Goal: Complete application form

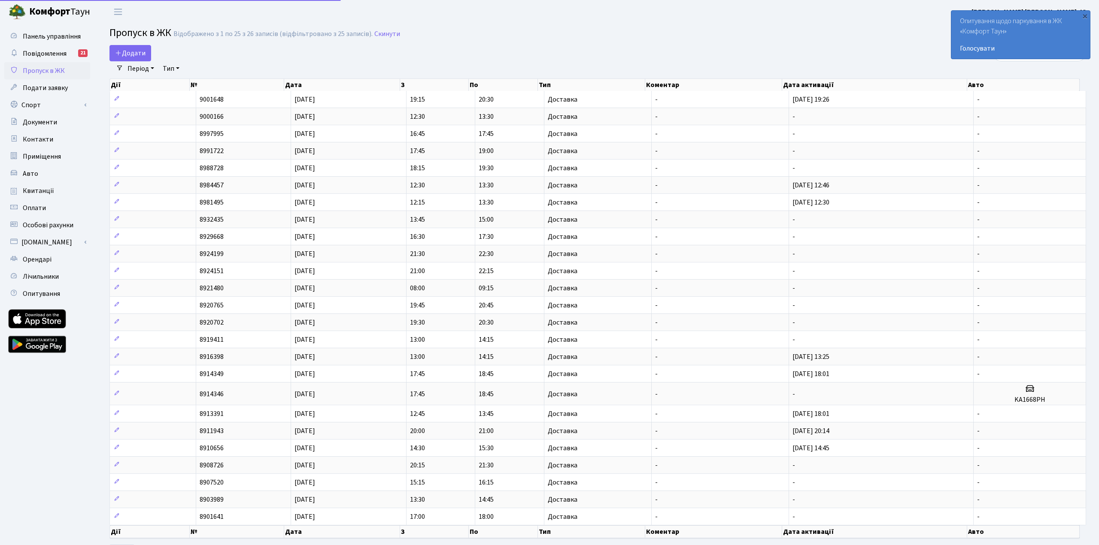
select select "25"
click at [130, 53] on span "Додати" at bounding box center [130, 52] width 30 height 9
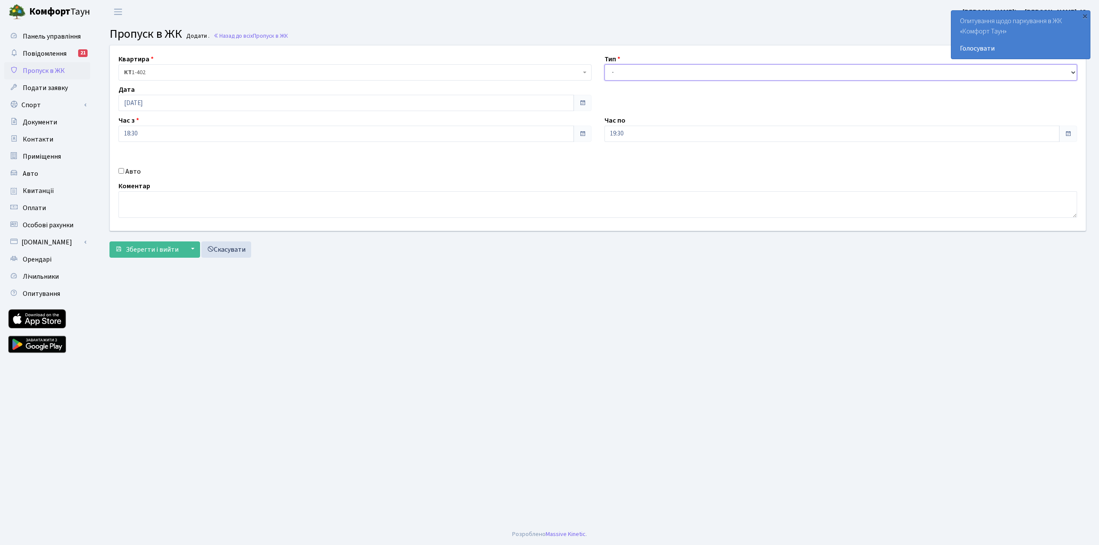
click at [746, 73] on select "- Доставка Таксі Гості Сервіс" at bounding box center [840, 72] width 473 height 16
select select "1"
click at [604, 64] on select "- Доставка Таксі Гості Сервіс" at bounding box center [840, 72] width 473 height 16
click at [139, 248] on span "Зберегти і вийти" at bounding box center [152, 249] width 53 height 9
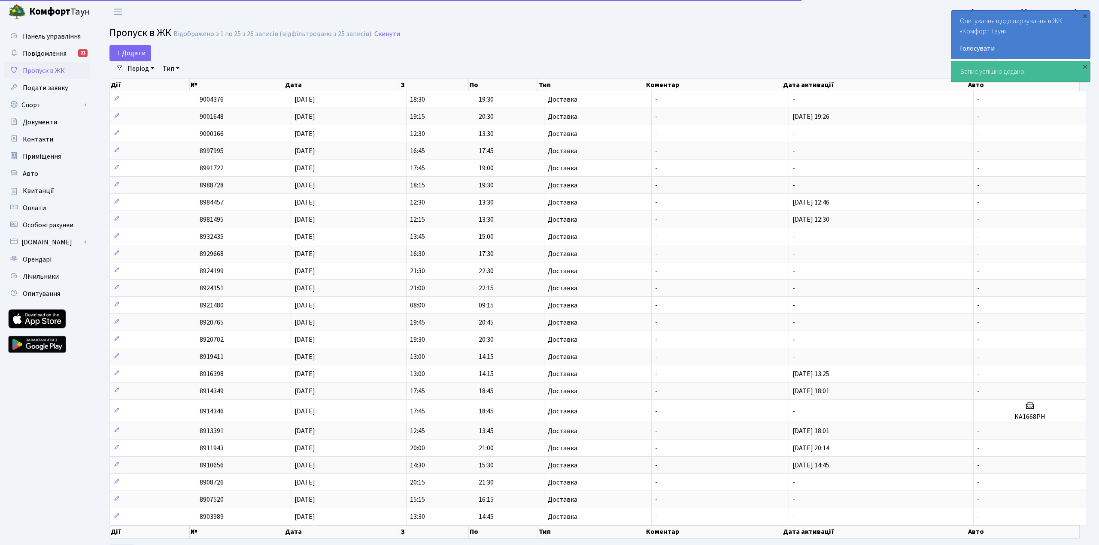
select select "25"
